Goal: Transaction & Acquisition: Purchase product/service

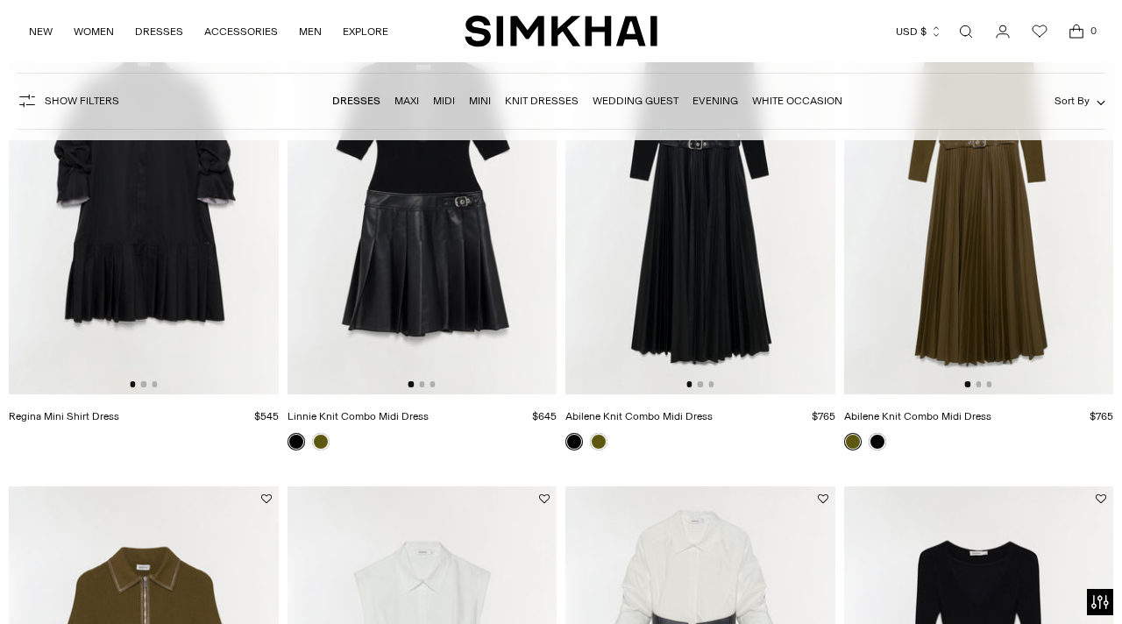
scroll to position [5304, 0]
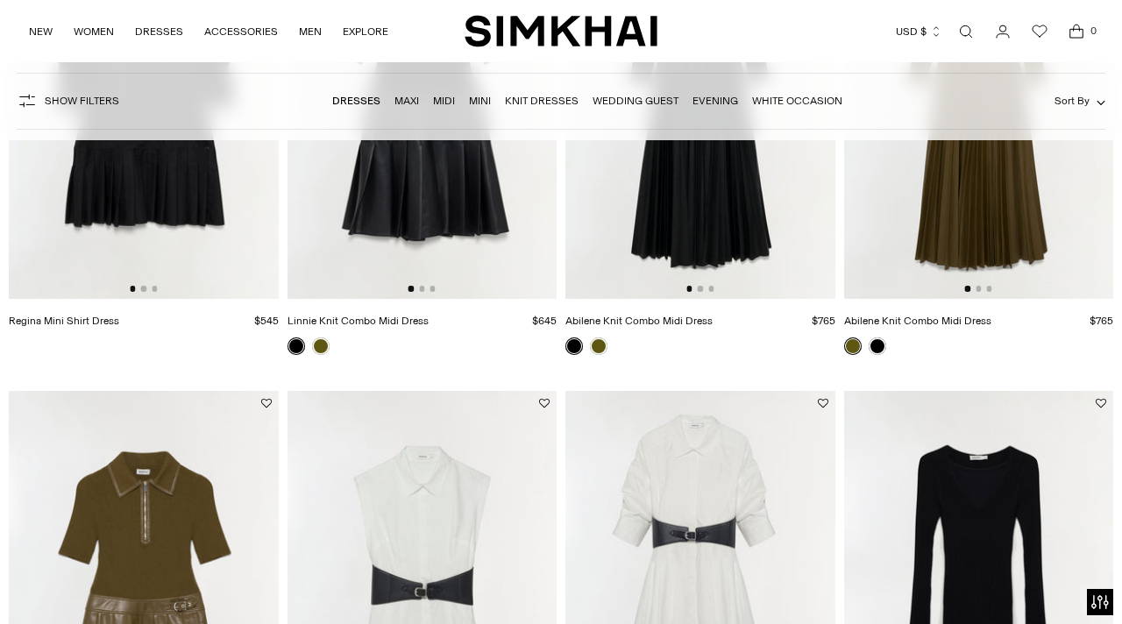
click at [642, 99] on link "Wedding Guest" at bounding box center [635, 101] width 86 height 12
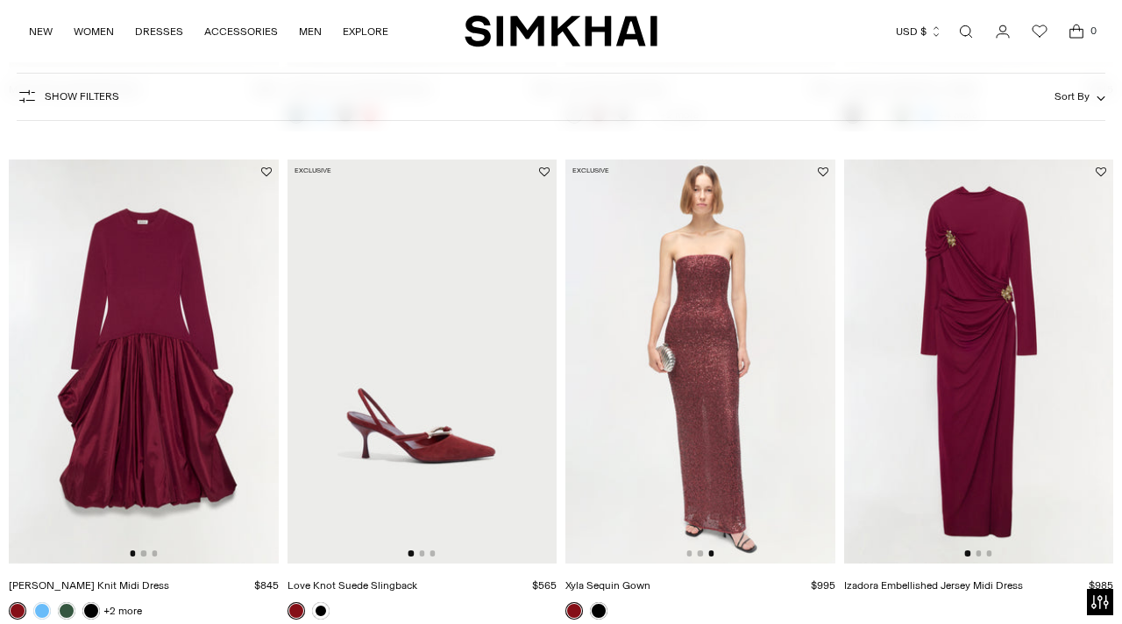
scroll to position [1573, 0]
click at [602, 609] on link at bounding box center [599, 612] width 18 height 18
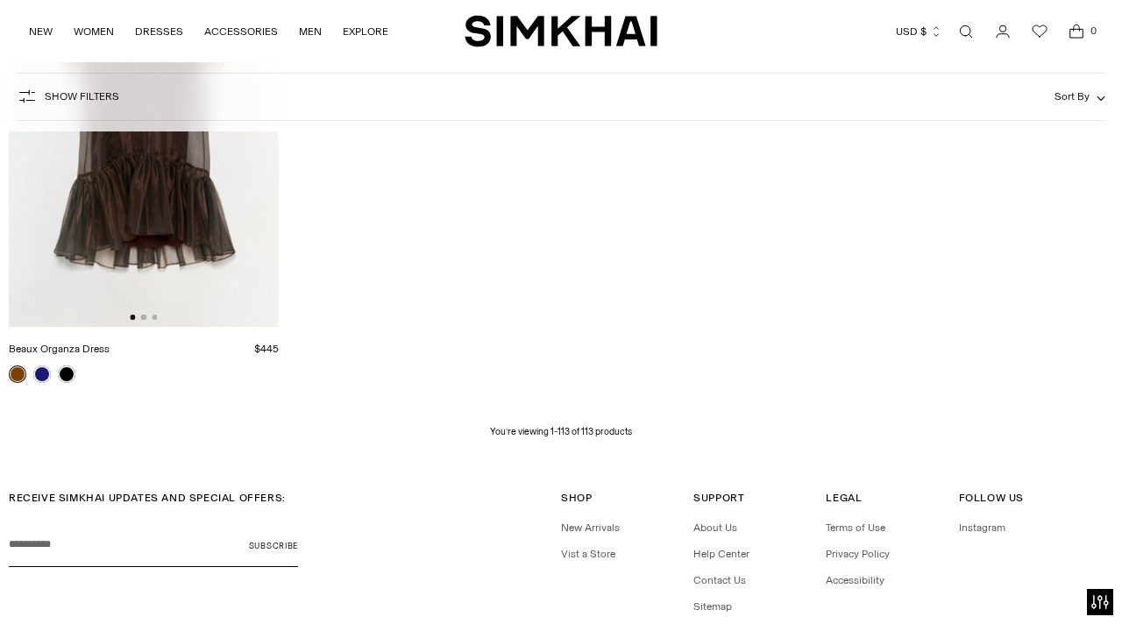
scroll to position [14349, 0]
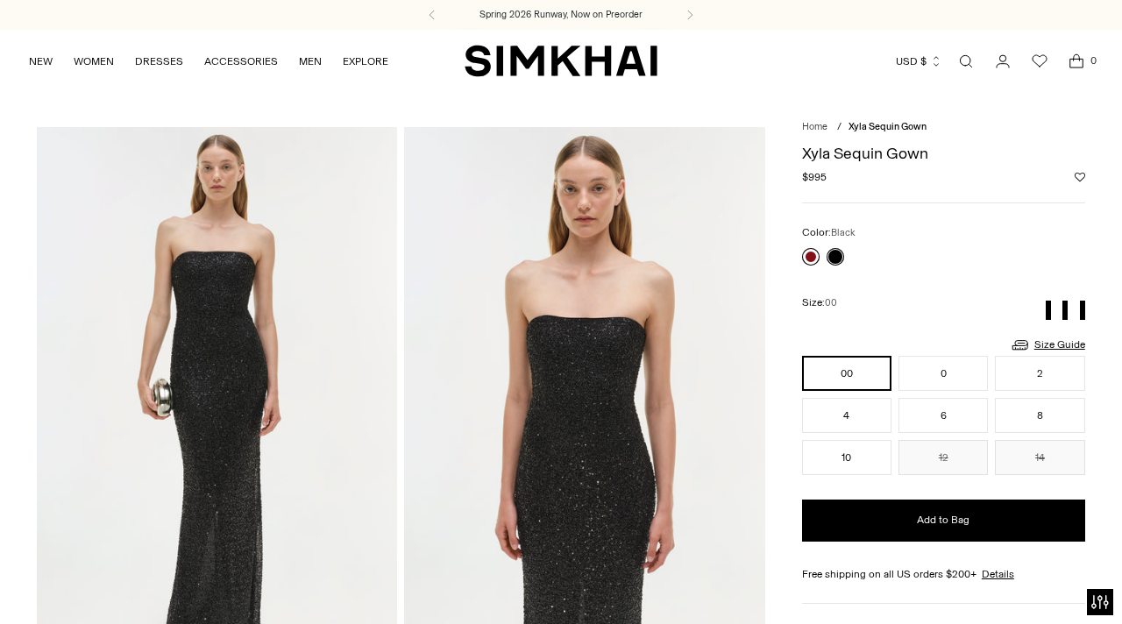
click at [812, 248] on link at bounding box center [811, 257] width 18 height 18
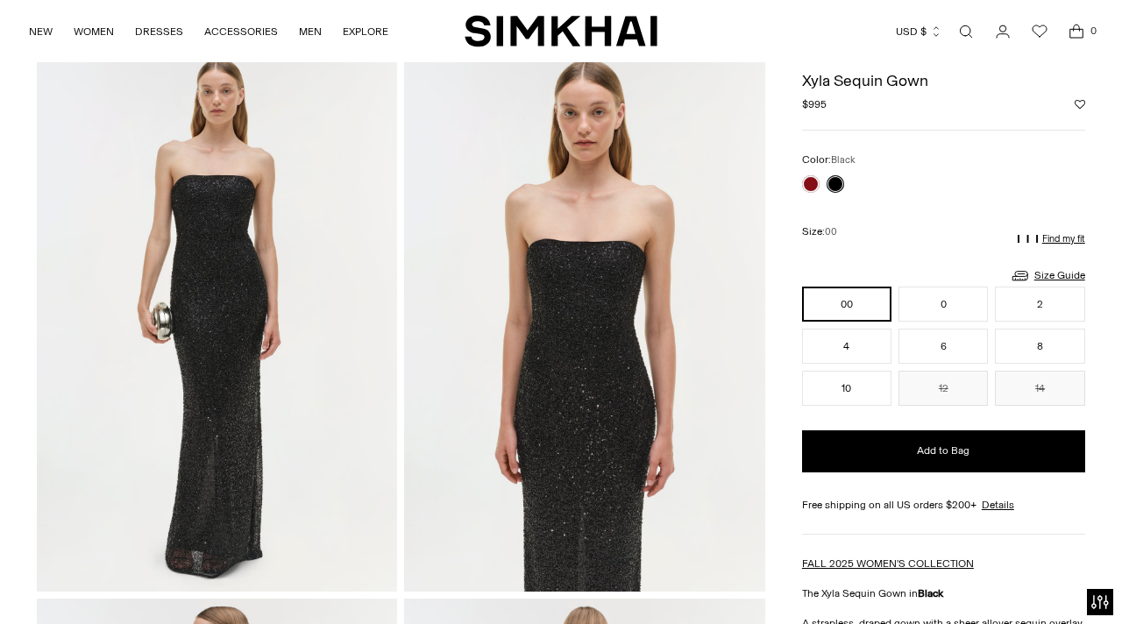
scroll to position [76, 0]
